Goal: Task Accomplishment & Management: Use online tool/utility

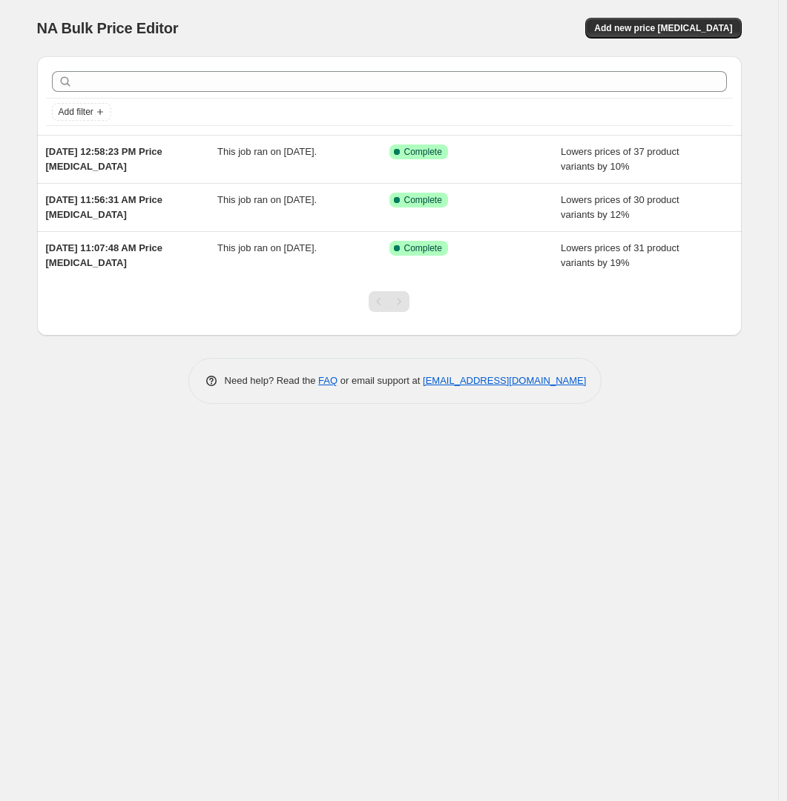
click at [374, 477] on div "NA Bulk Price Editor. This page is ready NA Bulk Price Editor Add new price [ME…" at bounding box center [389, 400] width 778 height 801
click at [230, 580] on div "NA Bulk Price Editor. This page is ready NA Bulk Price Editor Add new price [ME…" at bounding box center [389, 400] width 778 height 801
click at [538, 535] on div "NA Bulk Price Editor. This page is ready NA Bulk Price Editor Add new price [ME…" at bounding box center [389, 400] width 778 height 801
click at [643, 526] on div "NA Bulk Price Editor. This page is ready NA Bulk Price Editor Add new price [ME…" at bounding box center [389, 400] width 778 height 801
click at [619, 557] on div "NA Bulk Price Editor. This page is ready NA Bulk Price Editor Add new price [ME…" at bounding box center [389, 400] width 778 height 801
